Goal: Task Accomplishment & Management: Manage account settings

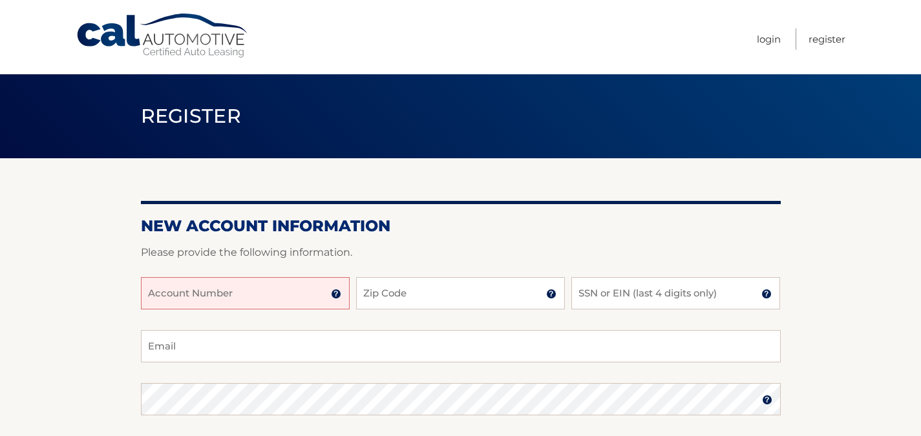
paste input "44455978796"
type input "44455978796"
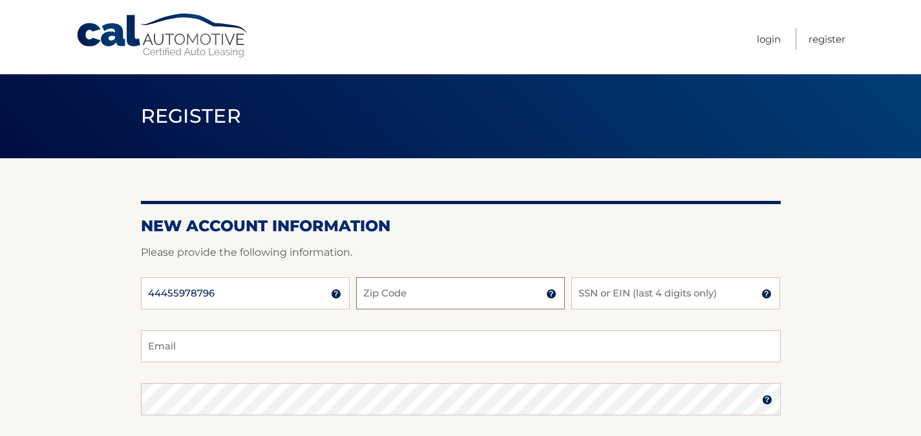
click at [443, 298] on input "Zip Code" at bounding box center [460, 293] width 209 height 32
type input "11374"
type input "kjdacalanio@gmail.com"
click at [608, 300] on input "SSN or EIN (last 4 digits only)" at bounding box center [675, 293] width 209 height 32
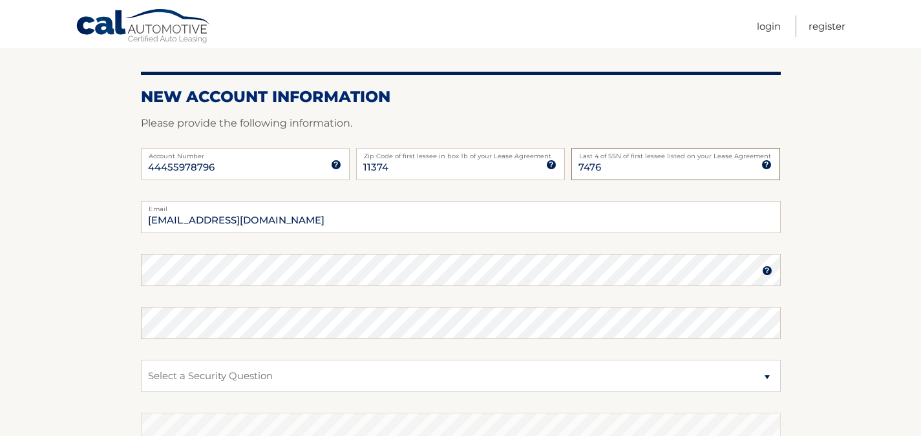
scroll to position [194, 0]
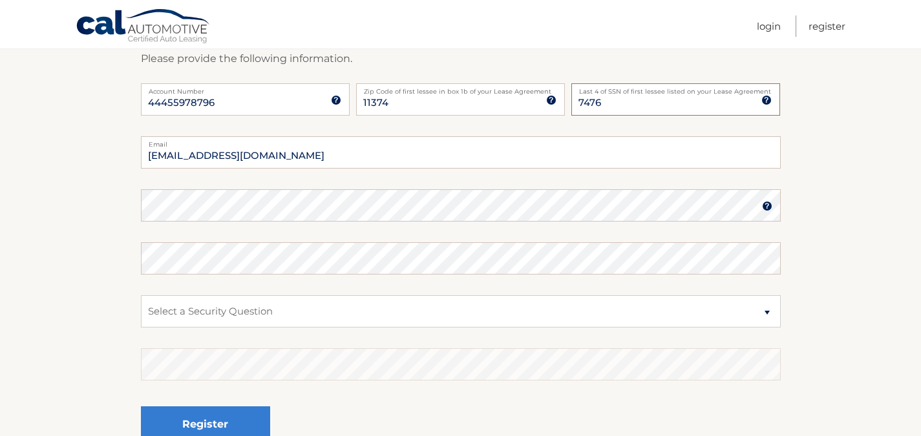
type input "7476"
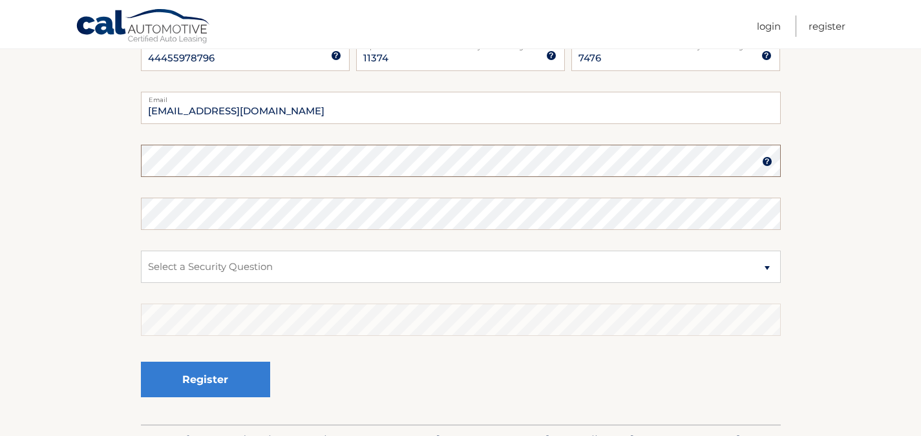
scroll to position [196, 0]
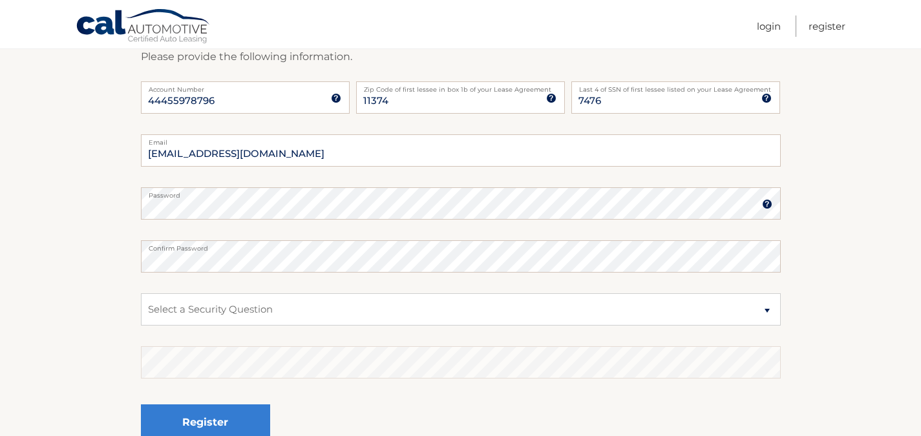
click at [769, 202] on img at bounding box center [767, 204] width 10 height 10
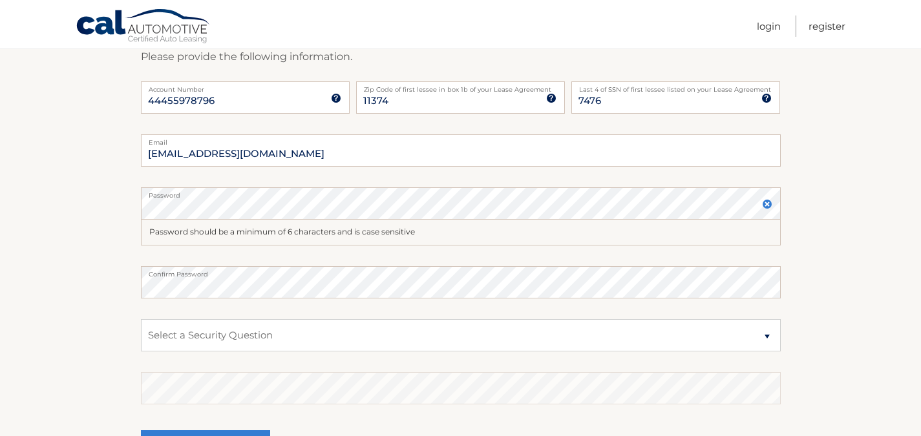
click at [769, 202] on img at bounding box center [767, 204] width 10 height 10
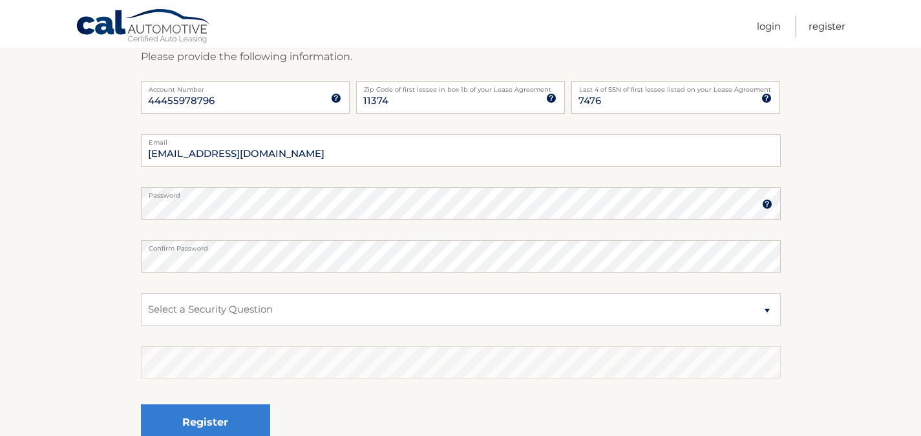
click at [768, 204] on img at bounding box center [767, 204] width 10 height 10
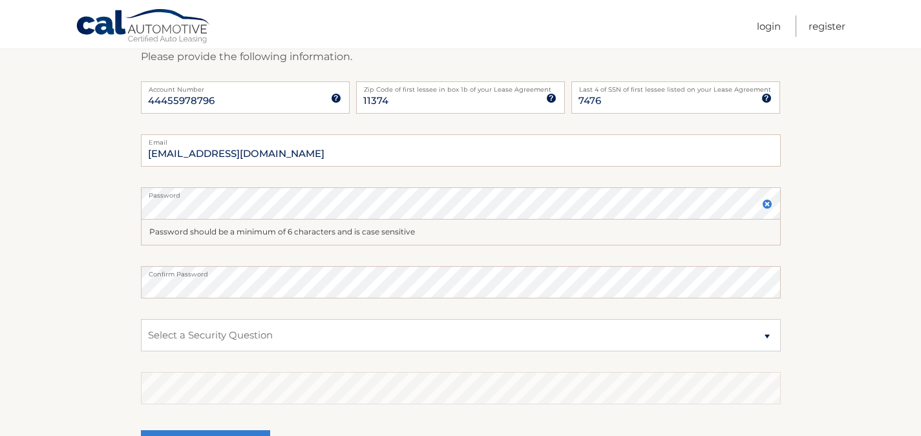
click at [768, 204] on img at bounding box center [767, 204] width 10 height 10
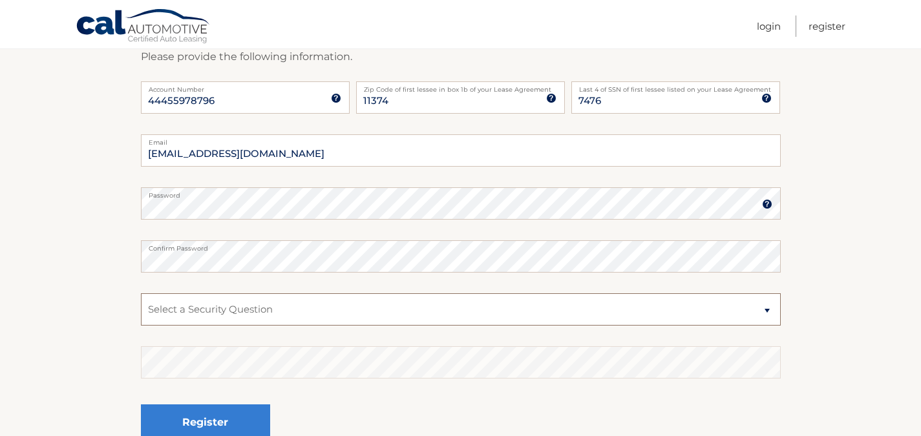
click at [282, 312] on select "Select a Security Question What was the name of your elementary school? What is…" at bounding box center [461, 309] width 640 height 32
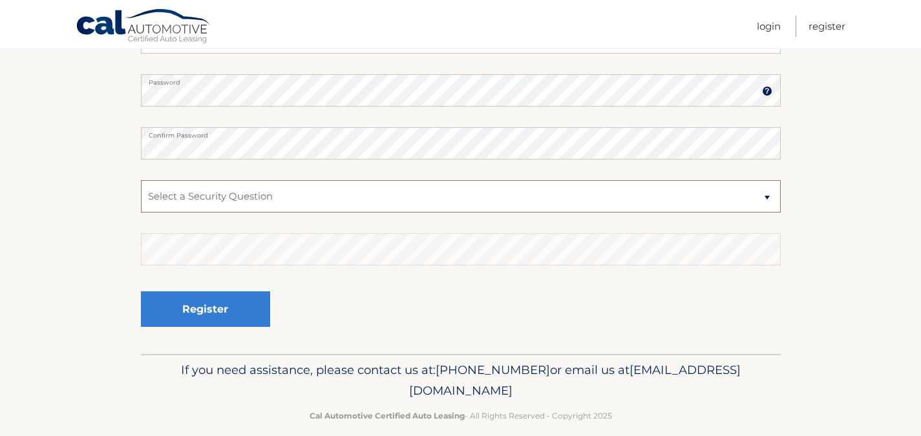
scroll to position [325, 0]
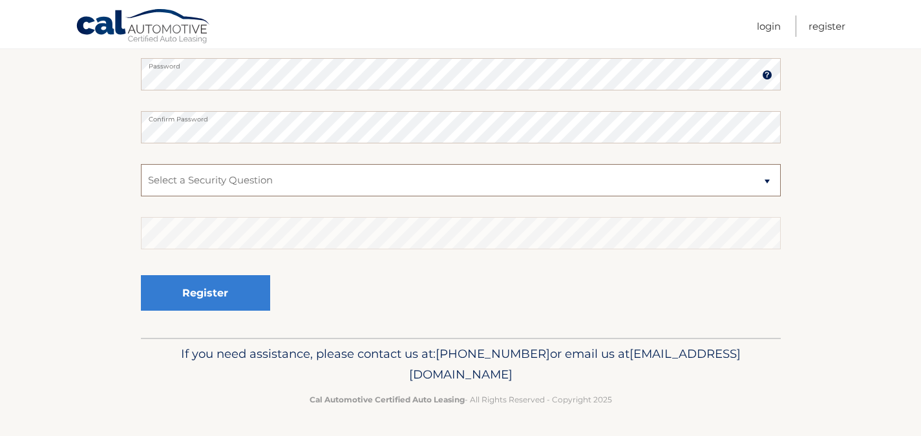
click at [765, 177] on select "Select a Security Question What was the name of your elementary school? What is…" at bounding box center [461, 180] width 640 height 32
select select "1"
click at [141, 164] on select "Select a Security Question What was the name of your elementary school? What is…" at bounding box center [461, 180] width 640 height 32
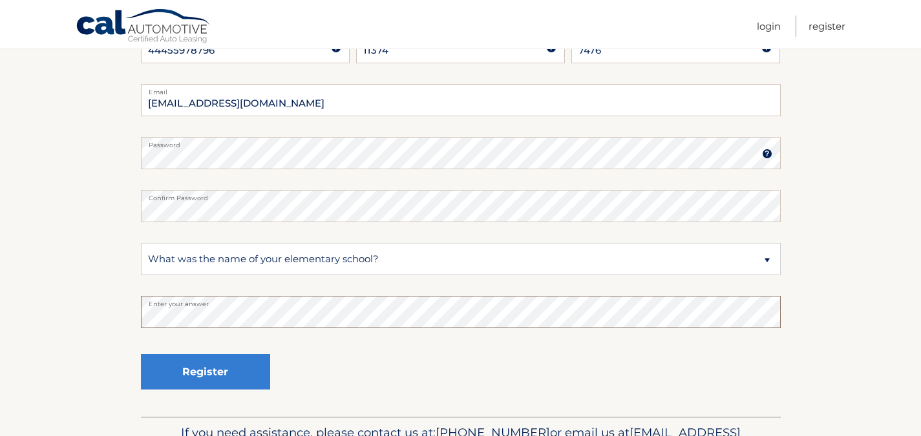
scroll to position [246, 0]
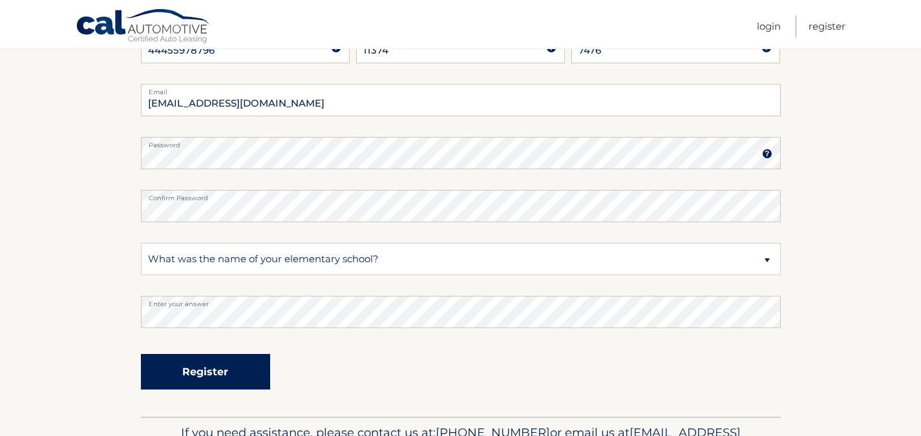
click at [236, 368] on button "Register" at bounding box center [205, 372] width 129 height 36
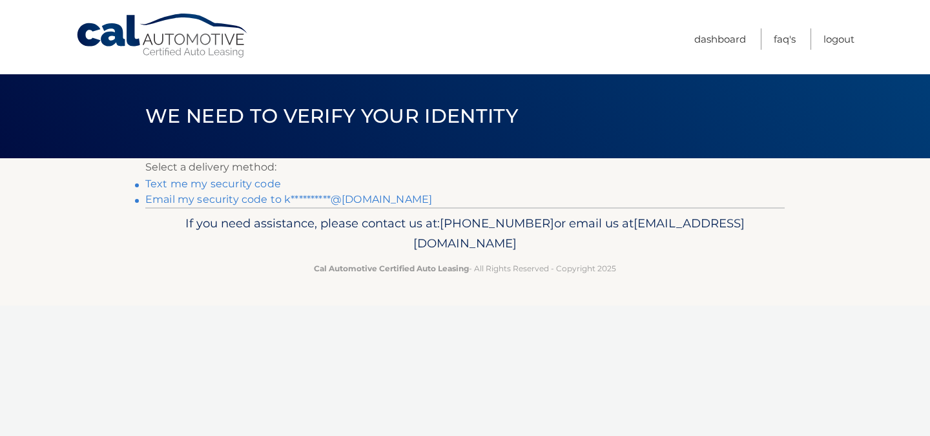
click at [258, 181] on link "Text me my security code" at bounding box center [213, 184] width 136 height 12
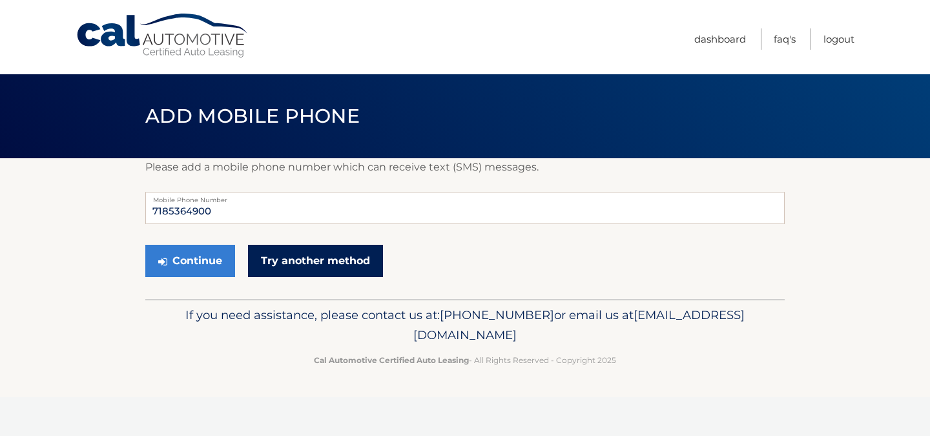
click at [284, 252] on link "Try another method" at bounding box center [315, 261] width 135 height 32
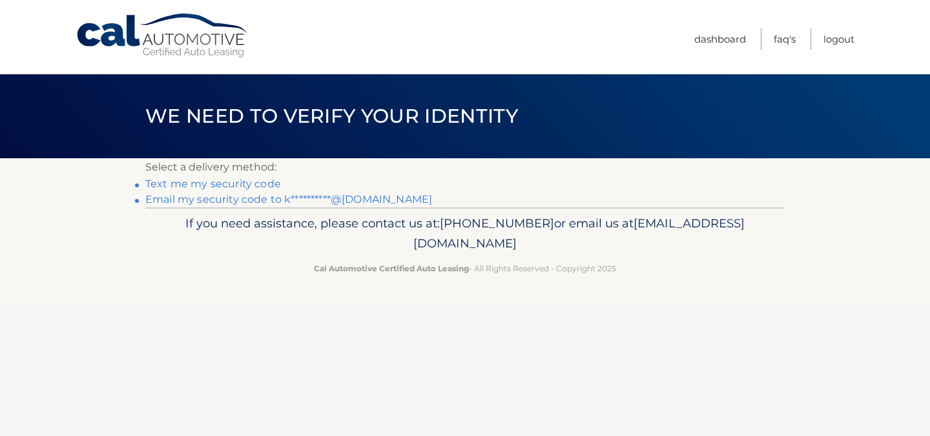
click at [280, 201] on link "**********" at bounding box center [288, 199] width 287 height 12
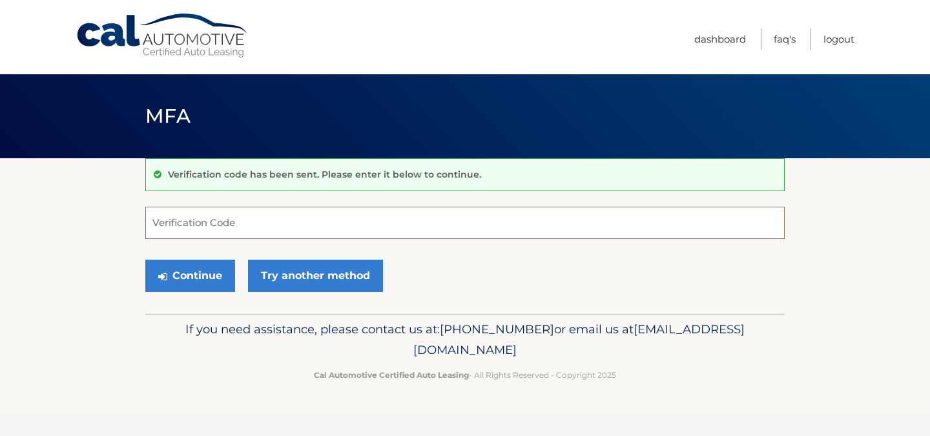
paste input "184780"
click at [204, 278] on button "Continue" at bounding box center [190, 276] width 90 height 32
click at [286, 229] on input "184780" at bounding box center [465, 223] width 640 height 32
type input "1"
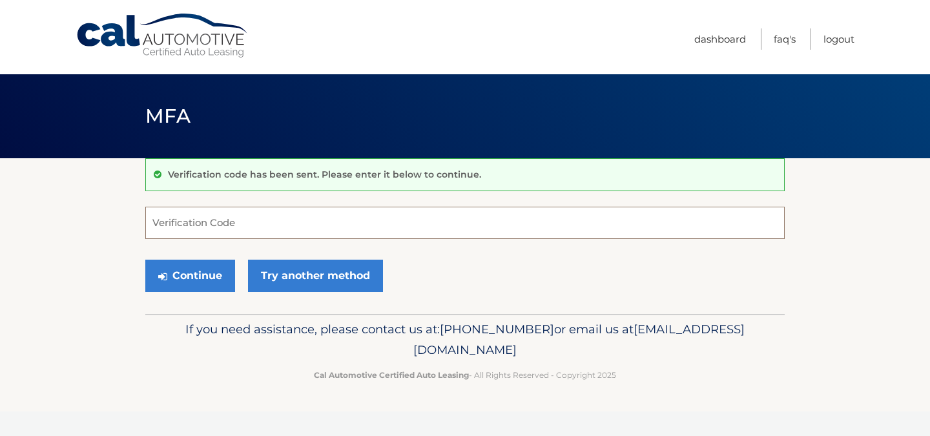
click at [280, 221] on input "Verification Code" at bounding box center [465, 223] width 640 height 32
paste input "184780"
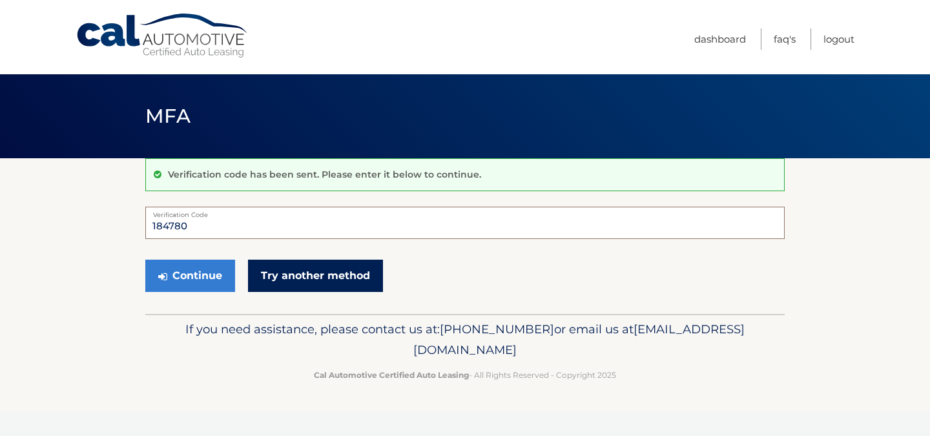
type input "184780"
click at [303, 284] on link "Try another method" at bounding box center [315, 276] width 135 height 32
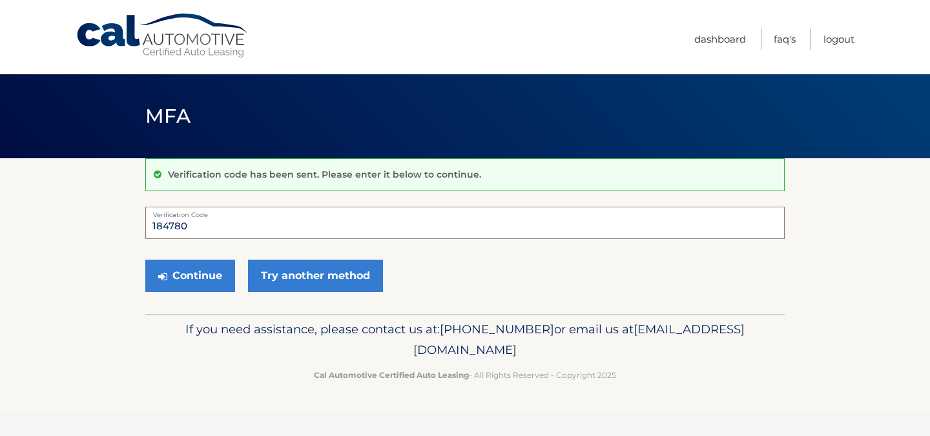
click at [203, 228] on input "184780" at bounding box center [465, 223] width 640 height 32
click at [189, 275] on button "Continue" at bounding box center [190, 276] width 90 height 32
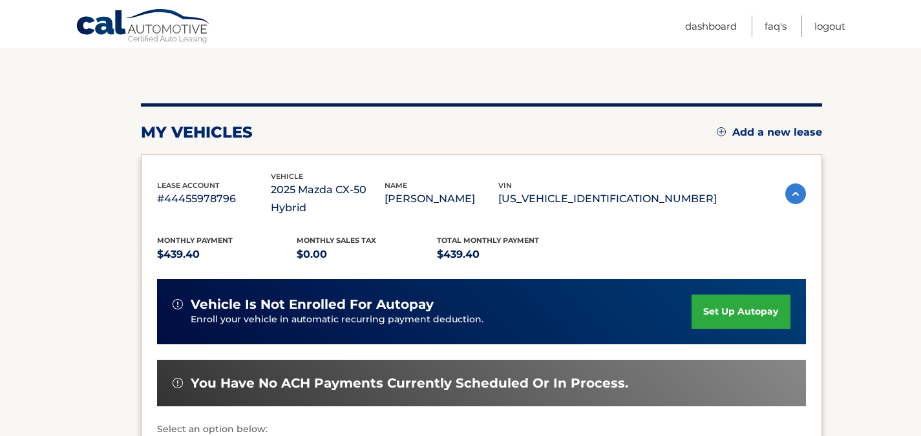
scroll to position [129, 0]
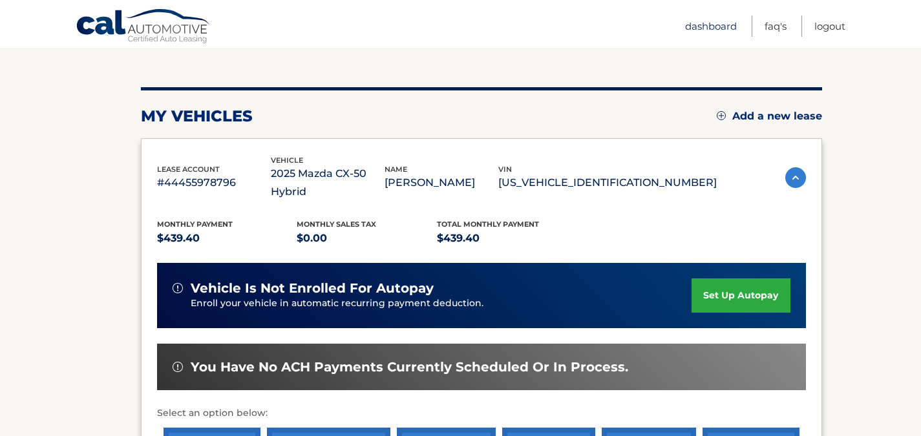
click at [711, 23] on link "Dashboard" at bounding box center [711, 26] width 52 height 21
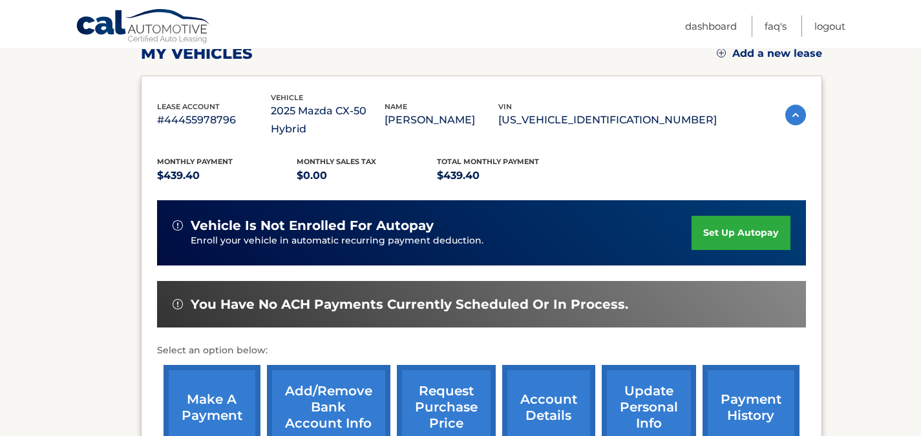
scroll to position [129, 0]
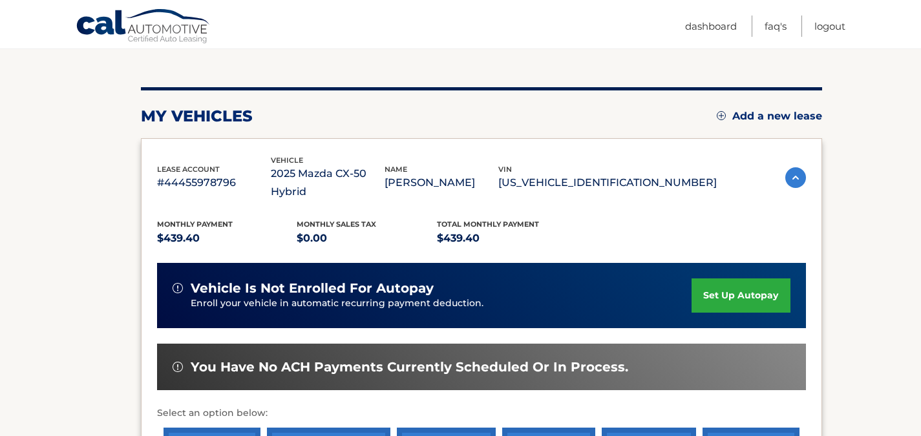
click at [792, 173] on img at bounding box center [795, 177] width 21 height 21
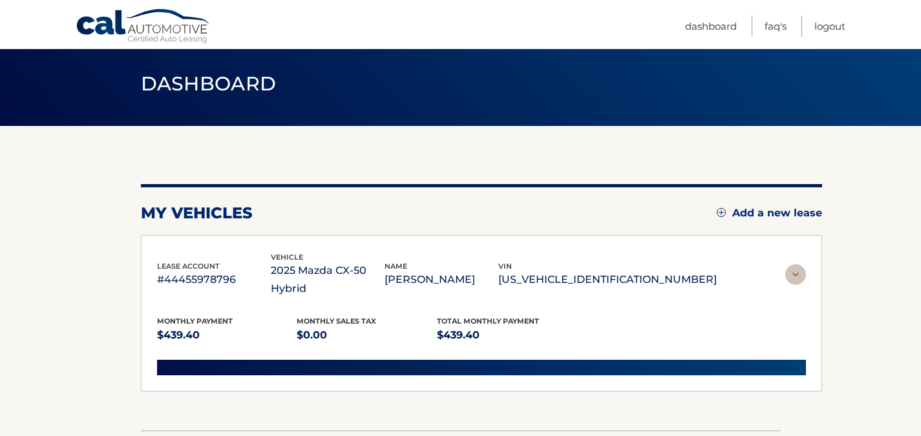
scroll to position [47, 0]
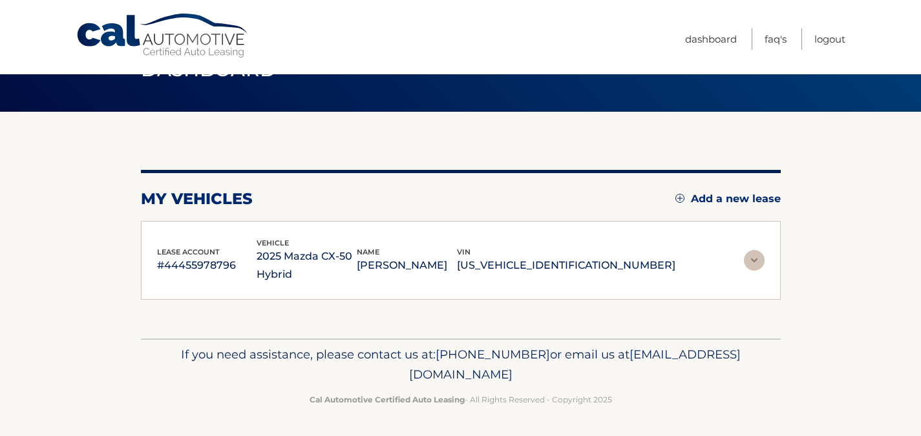
click at [757, 262] on img at bounding box center [754, 260] width 21 height 21
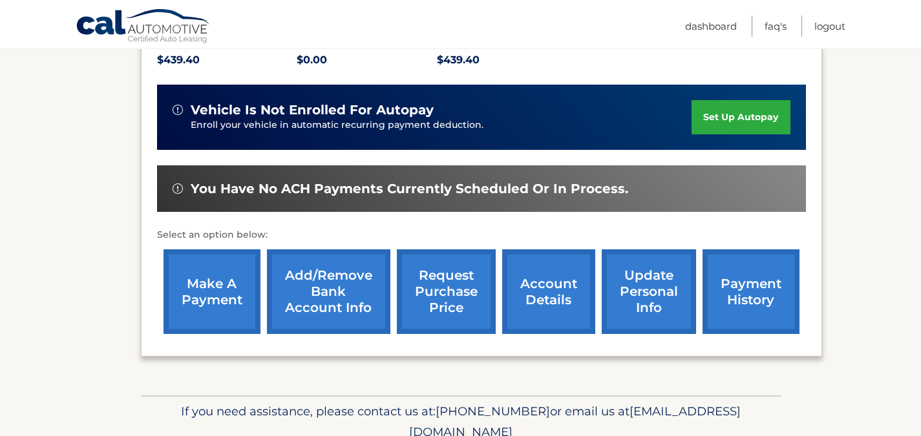
scroll to position [323, 0]
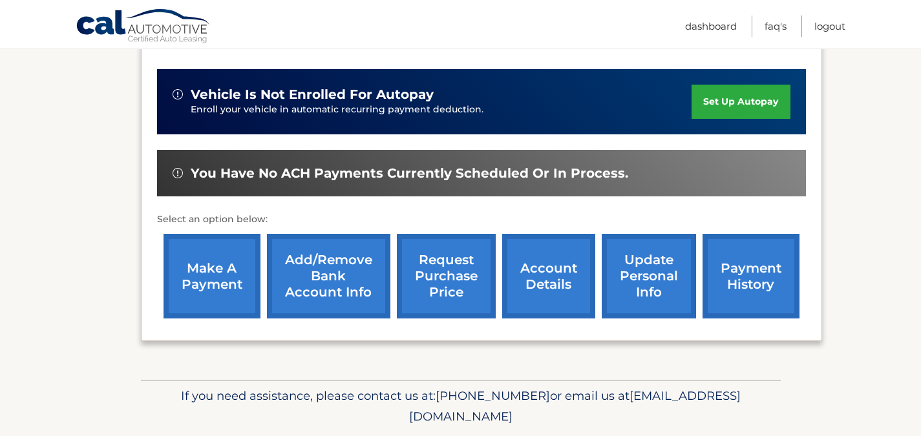
click at [514, 271] on link "account details" at bounding box center [548, 276] width 93 height 85
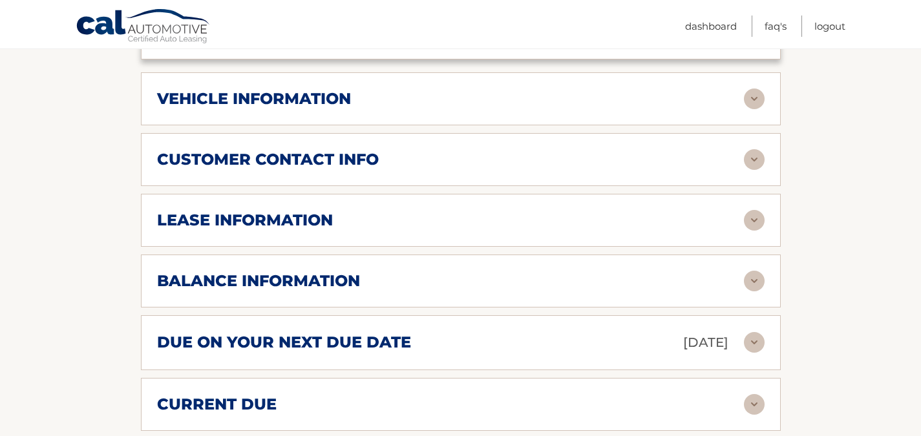
scroll to position [646, 0]
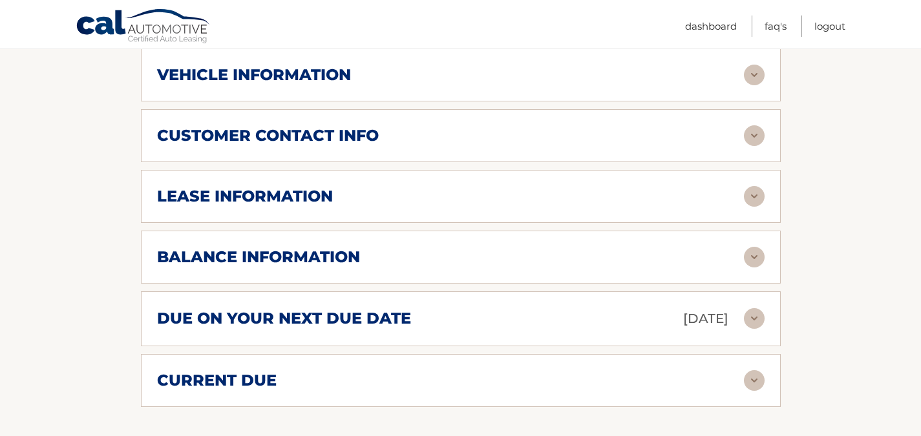
click at [326, 262] on h2 "balance information" at bounding box center [258, 256] width 203 height 19
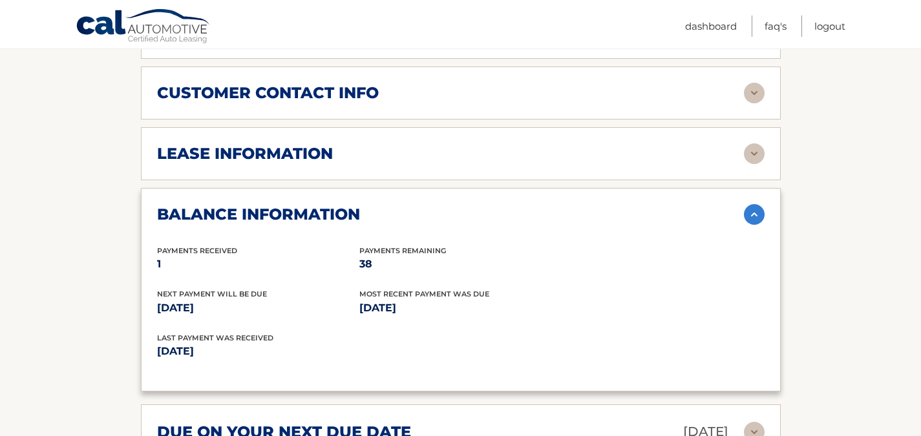
scroll to position [711, 0]
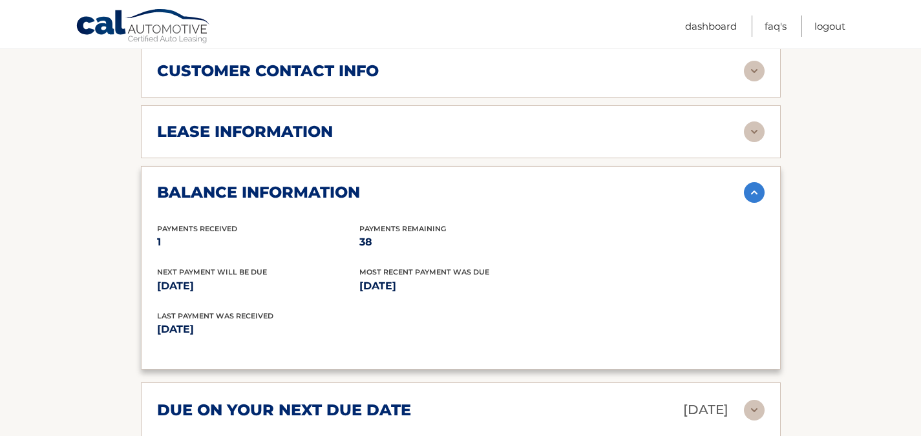
click at [754, 191] on img at bounding box center [754, 192] width 21 height 21
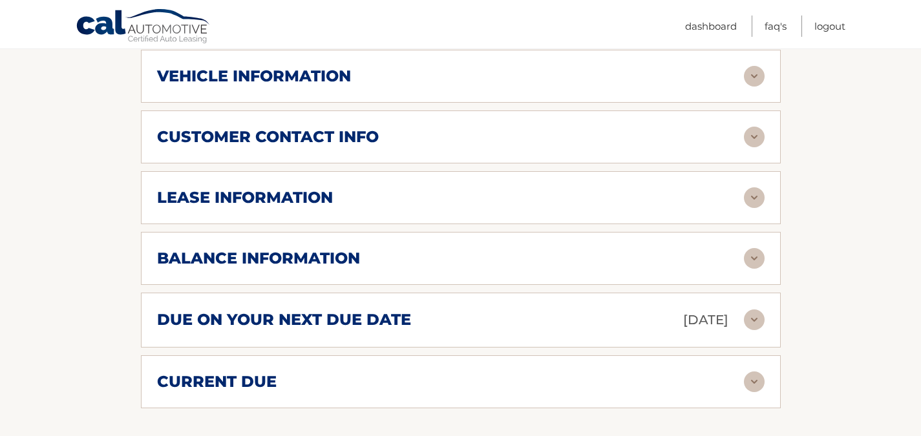
scroll to position [646, 0]
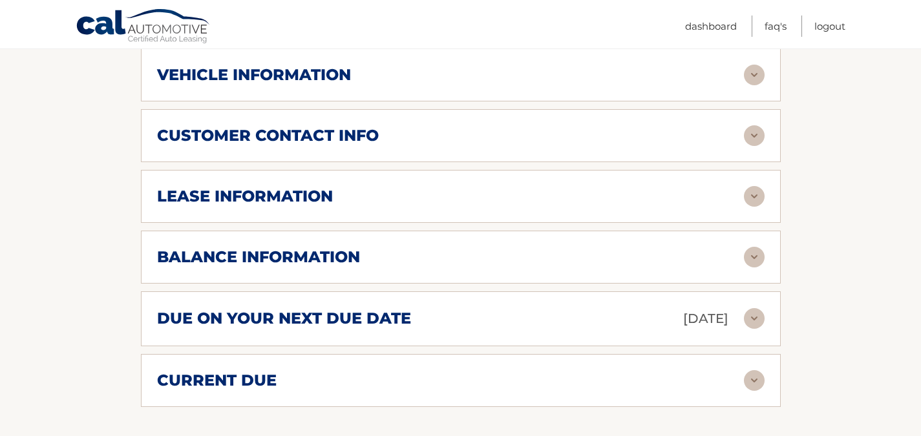
click at [751, 322] on img at bounding box center [754, 318] width 21 height 21
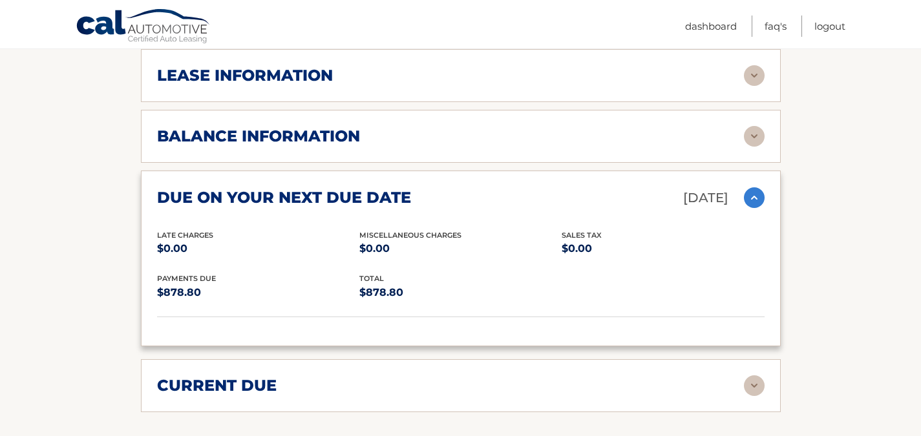
scroll to position [775, 0]
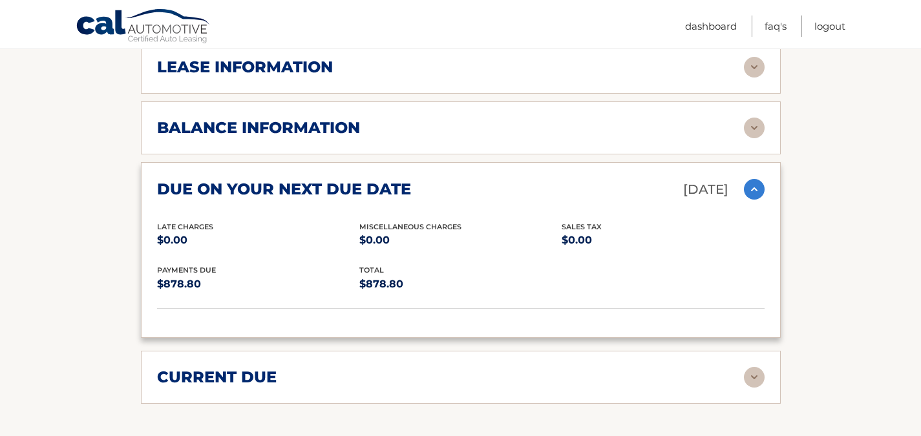
click at [803, 300] on section "Account Details | #44455978796 Back to Dashboard Manage Your Lease lease accoun…" at bounding box center [460, 15] width 921 height 1264
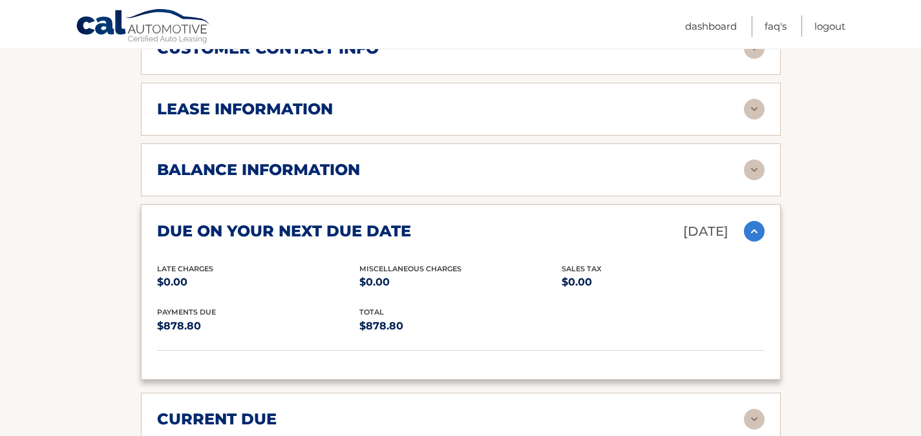
scroll to position [711, 0]
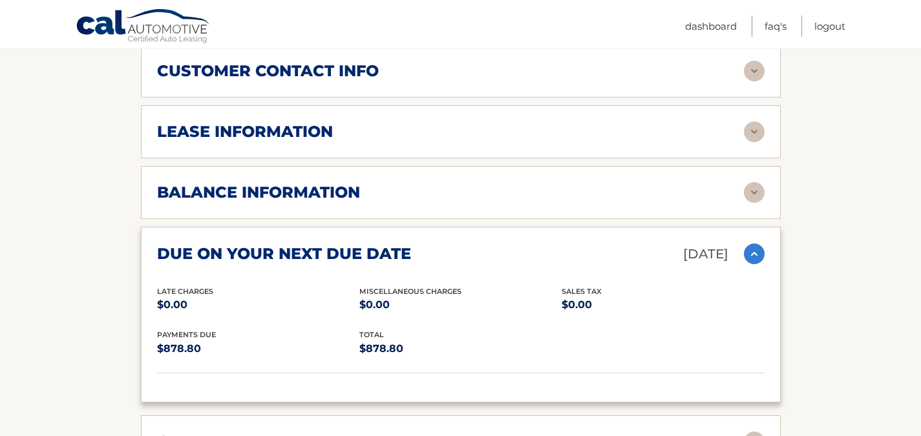
click at [755, 253] on img at bounding box center [754, 254] width 21 height 21
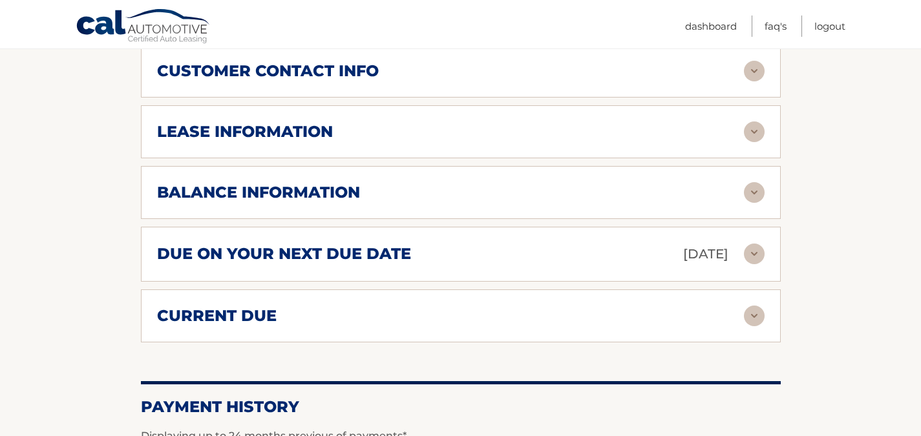
click at [450, 191] on div "balance information" at bounding box center [450, 192] width 587 height 19
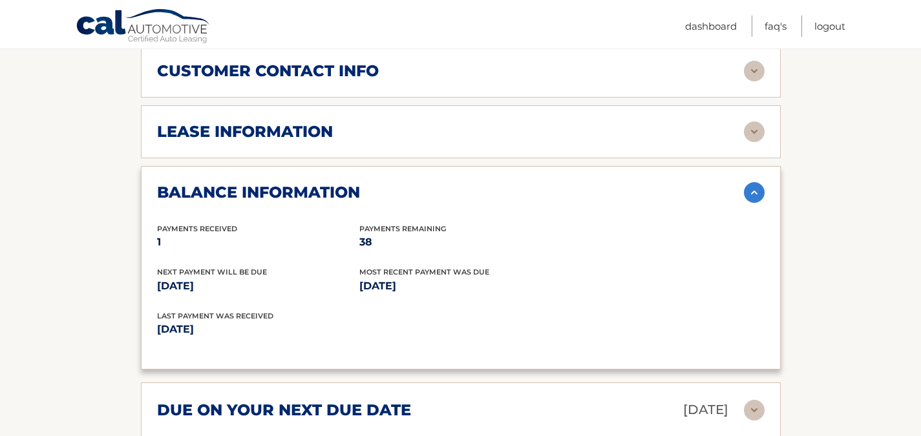
click at [204, 184] on h2 "balance information" at bounding box center [258, 192] width 203 height 19
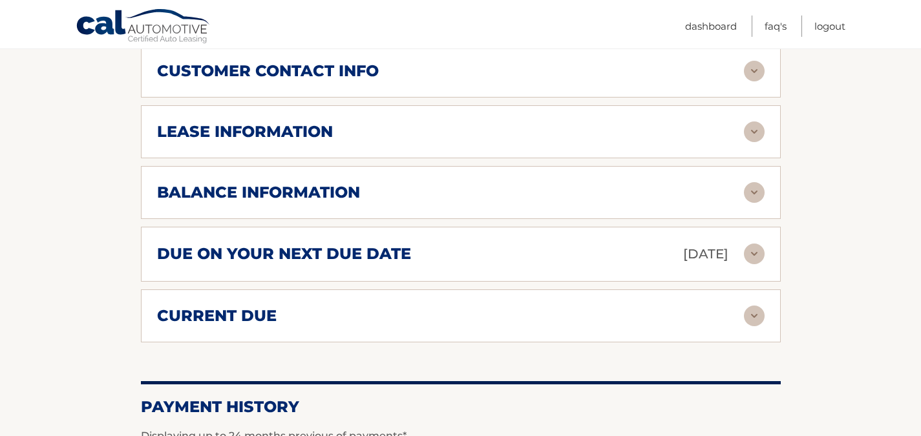
click at [269, 259] on h2 "due on your next due date" at bounding box center [284, 253] width 254 height 19
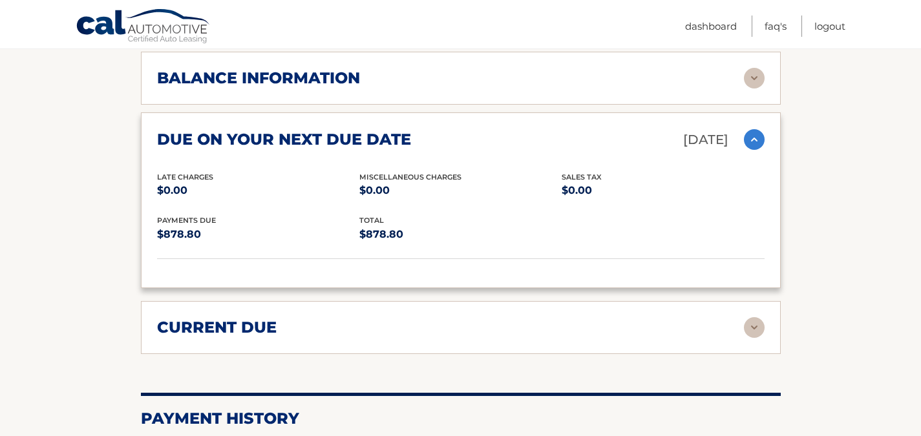
scroll to position [840, 0]
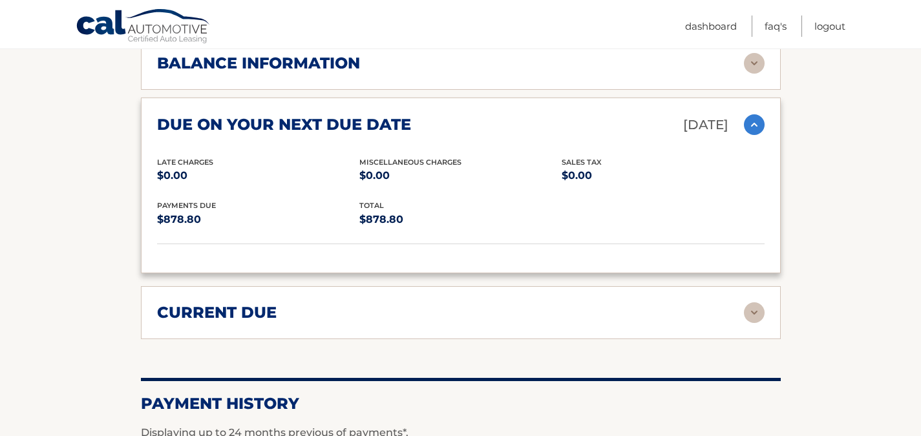
click at [757, 311] on img at bounding box center [754, 312] width 21 height 21
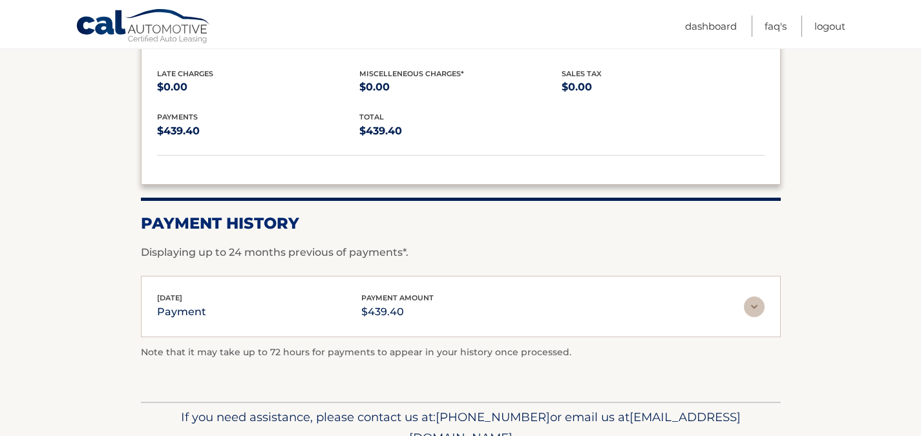
scroll to position [1163, 0]
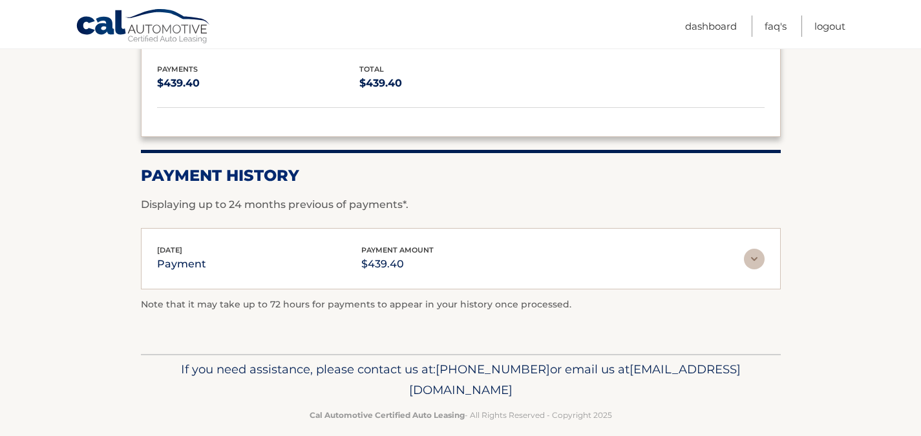
click at [752, 259] on img at bounding box center [754, 259] width 21 height 21
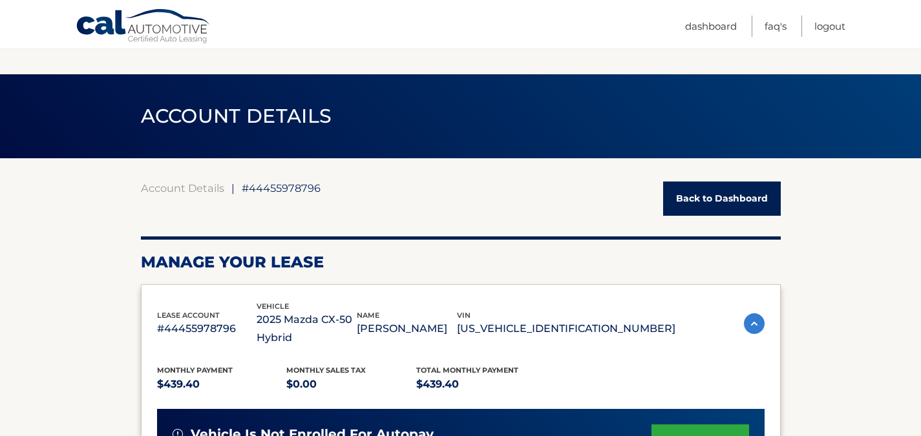
scroll to position [0, 0]
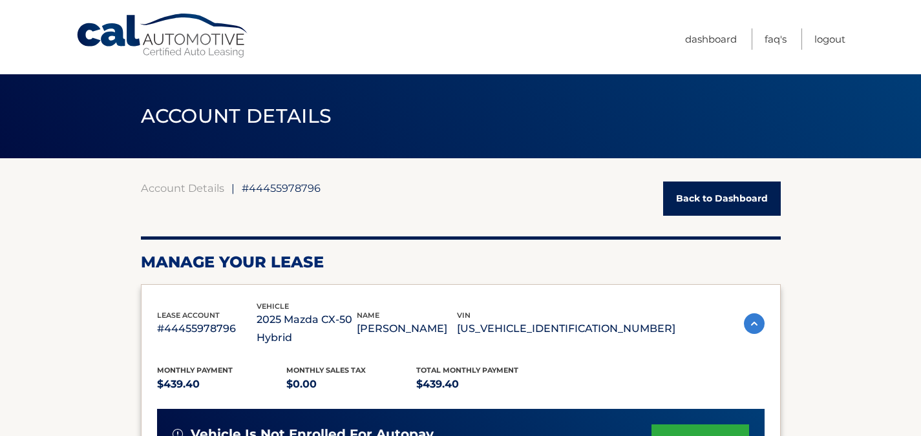
click at [720, 198] on link "Back to Dashboard" at bounding box center [722, 199] width 118 height 34
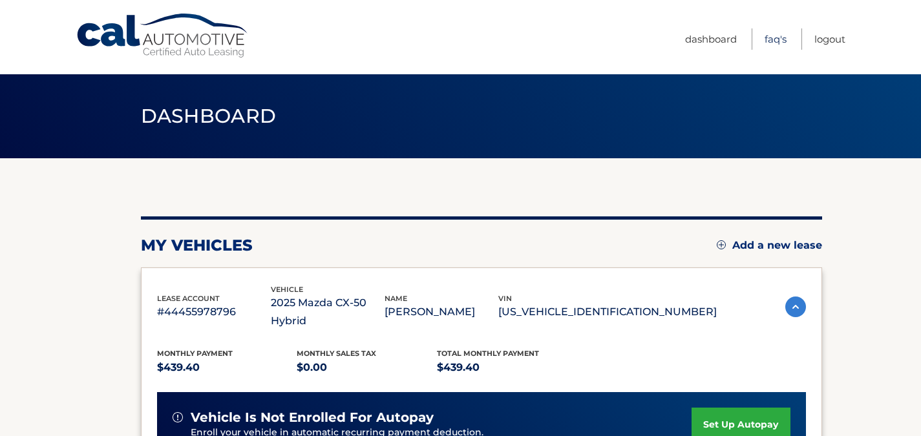
click at [779, 39] on link "FAQ's" at bounding box center [775, 38] width 22 height 21
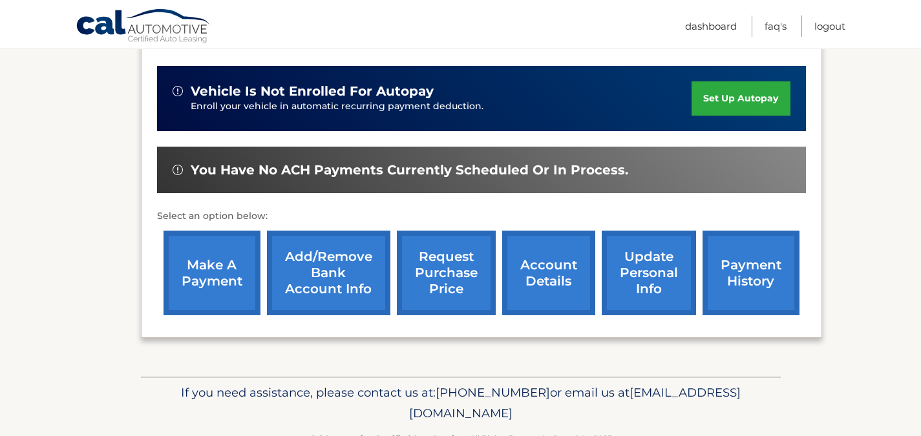
scroll to position [282, 0]
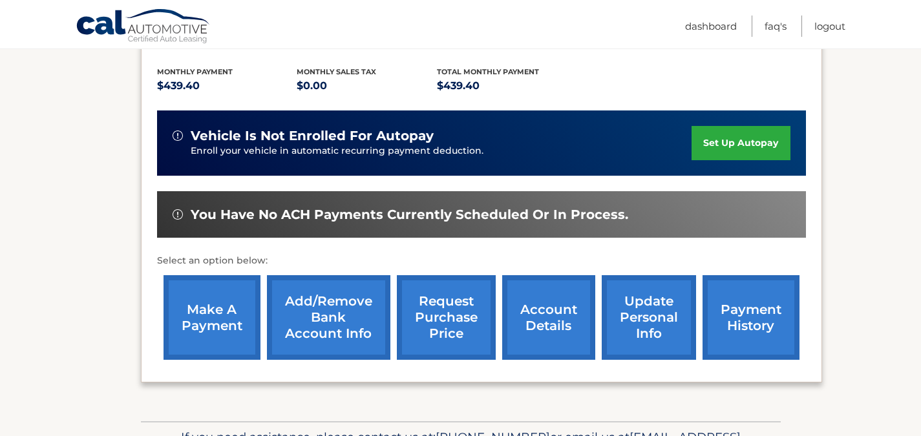
click at [724, 126] on link "set up autopay" at bounding box center [740, 143] width 98 height 34
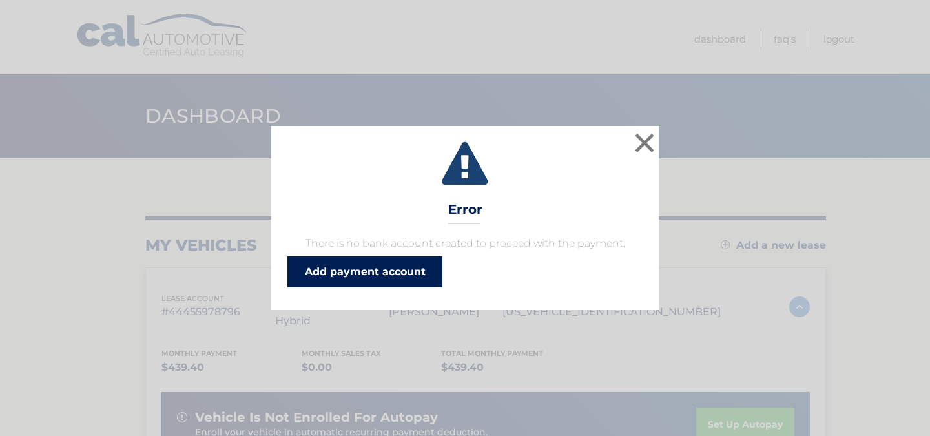
click at [399, 270] on link "Add payment account" at bounding box center [365, 272] width 155 height 31
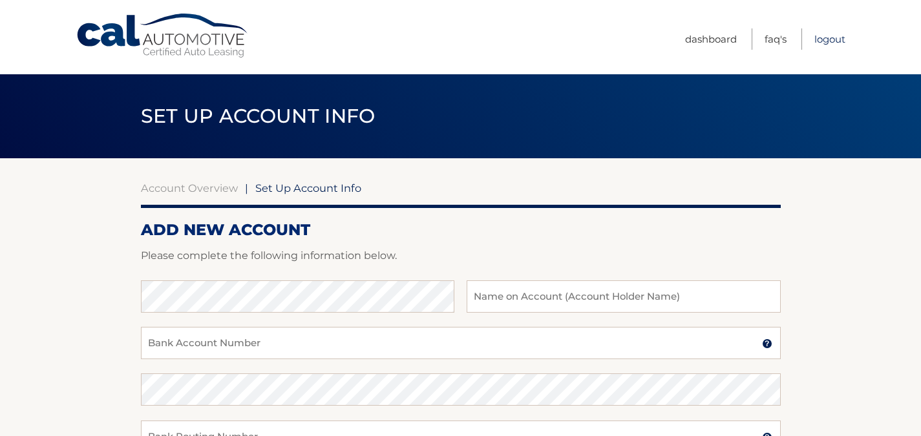
click at [834, 37] on link "Logout" at bounding box center [829, 38] width 31 height 21
